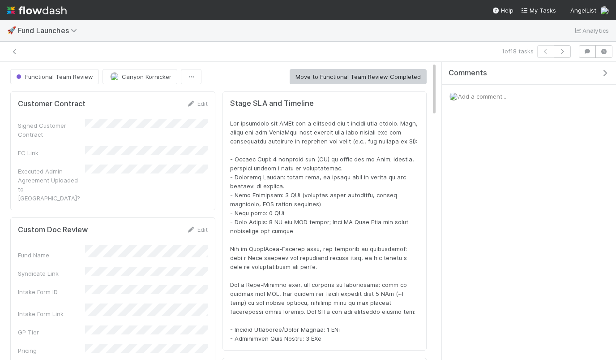
scroll to position [182, 401]
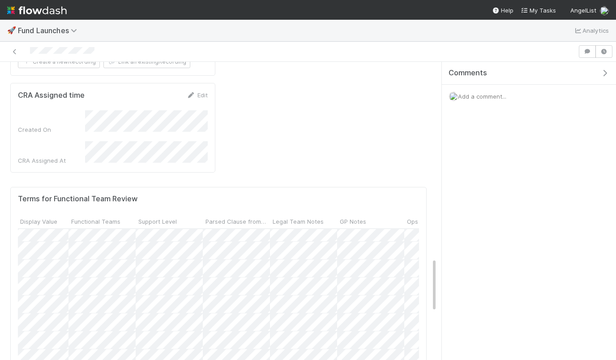
scroll to position [542, 499]
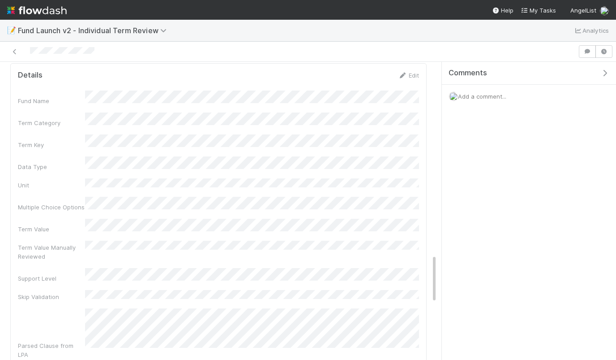
scroll to position [1183, 0]
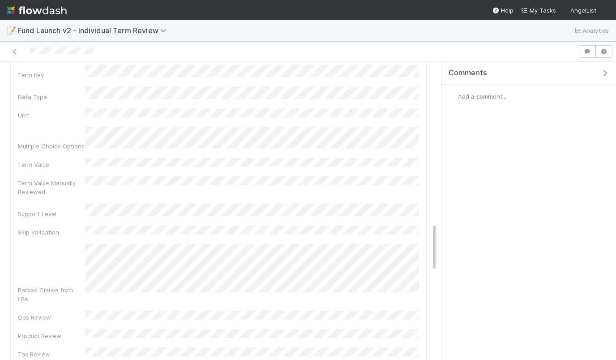
scroll to position [1230, 0]
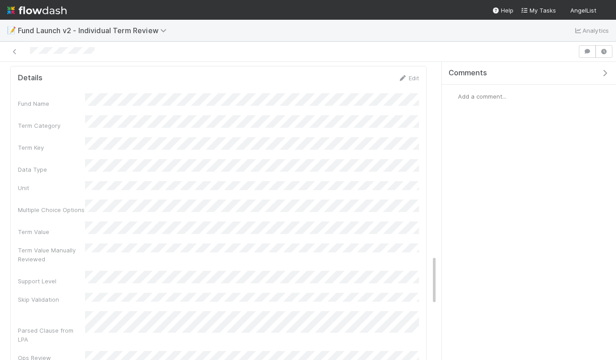
scroll to position [1153, 0]
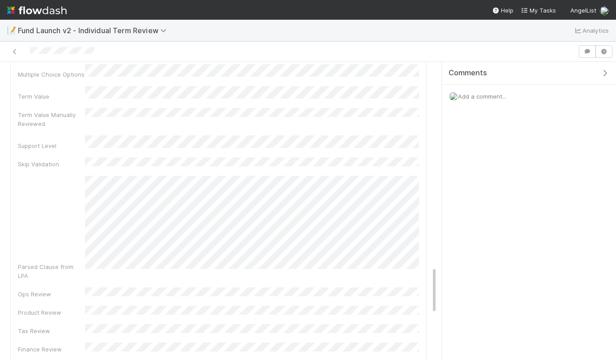
scroll to position [1289, 0]
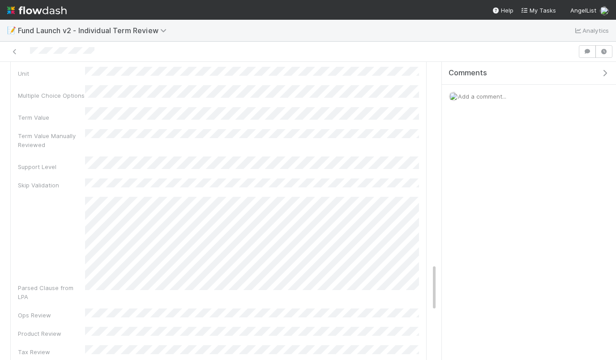
scroll to position [1261, 0]
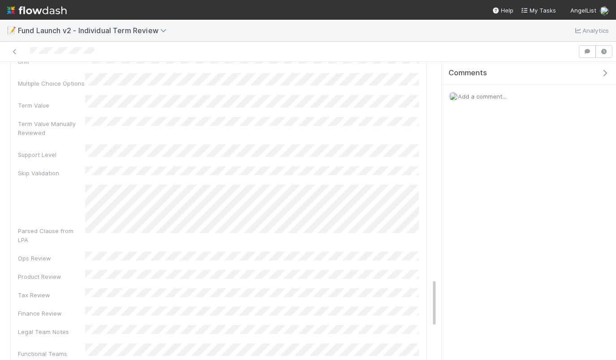
scroll to position [1262, 0]
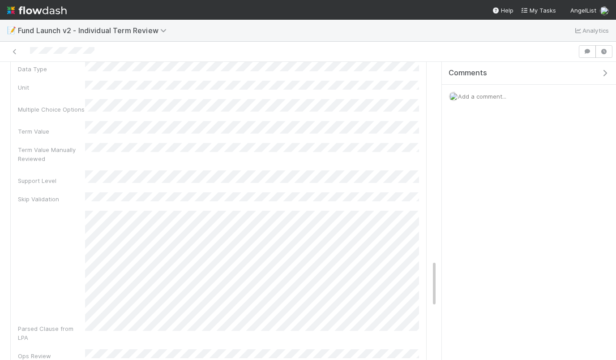
scroll to position [1253, 0]
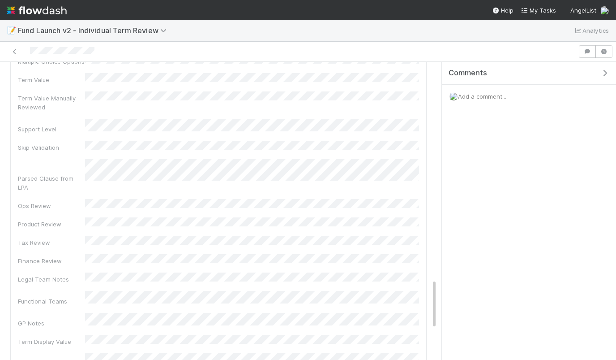
scroll to position [1309, 0]
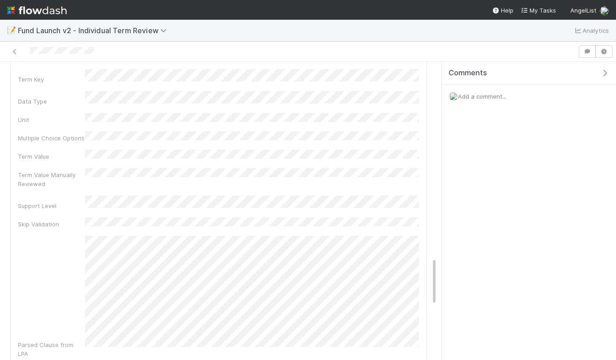
scroll to position [1225, 0]
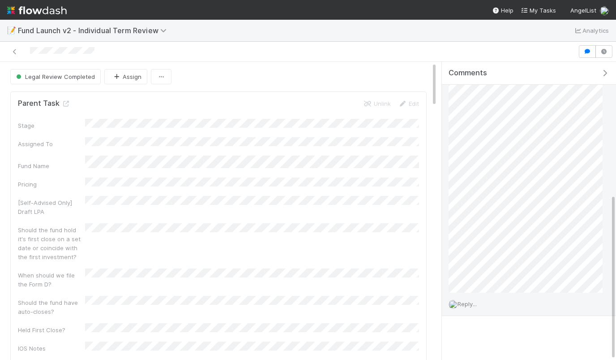
scroll to position [189, 0]
